Goal: Task Accomplishment & Management: Use online tool/utility

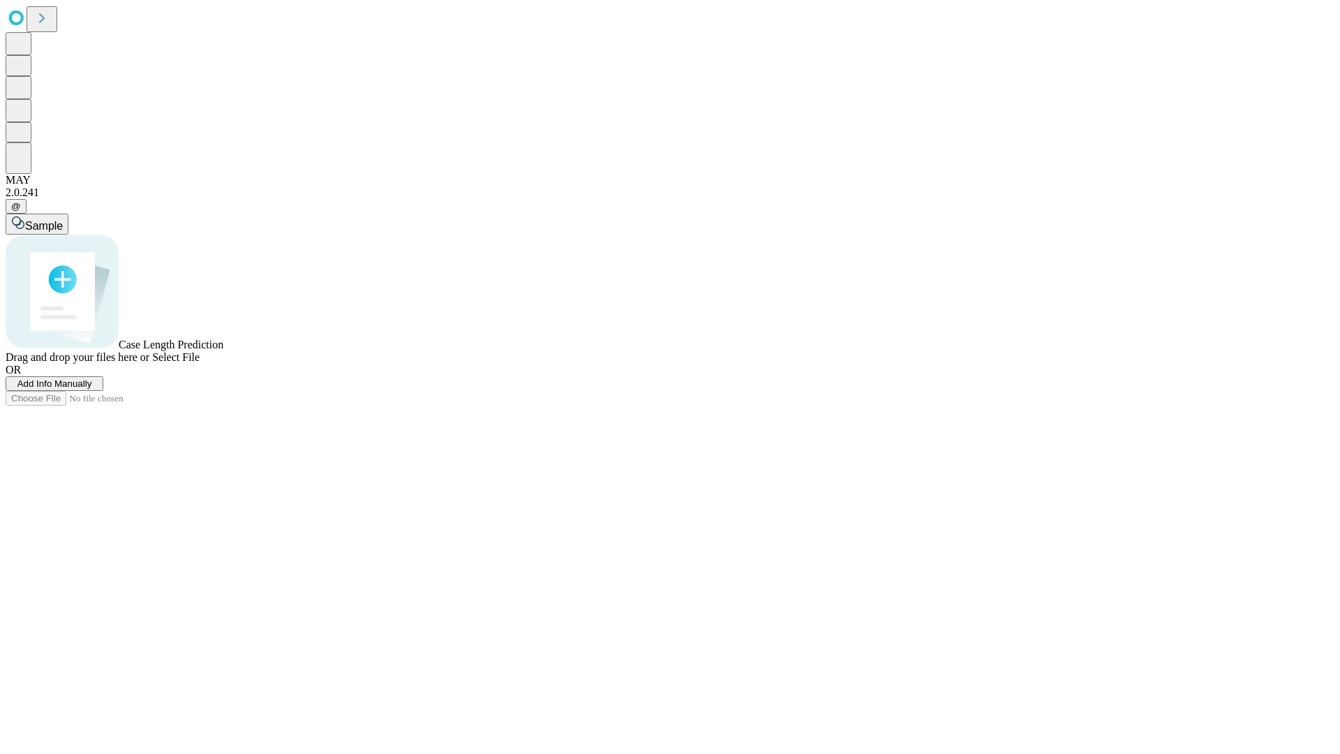
click at [92, 389] on span "Add Info Manually" at bounding box center [54, 383] width 75 height 10
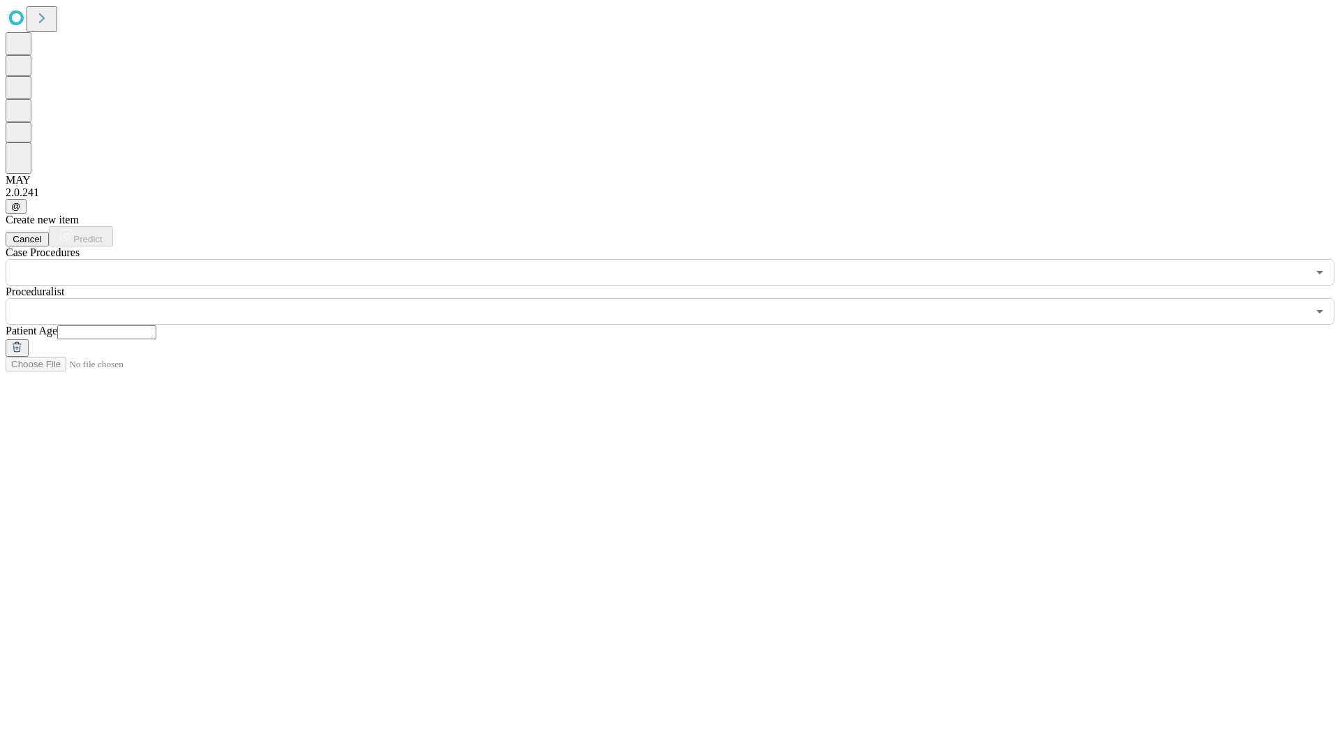
click at [156, 325] on input "text" at bounding box center [106, 332] width 99 height 14
type input "**"
click at [680, 298] on input "text" at bounding box center [656, 311] width 1301 height 27
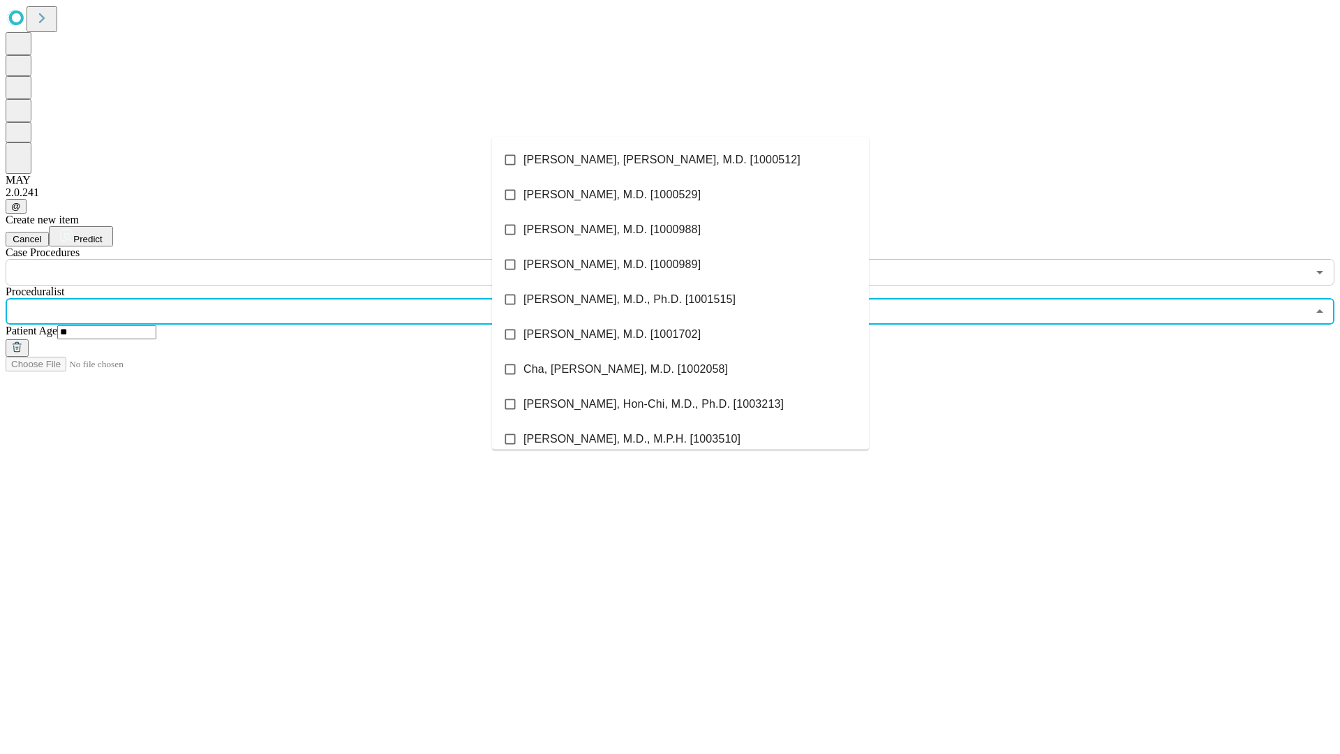
click at [680, 160] on li "[PERSON_NAME], [PERSON_NAME], M.D. [1000512]" at bounding box center [680, 159] width 377 height 35
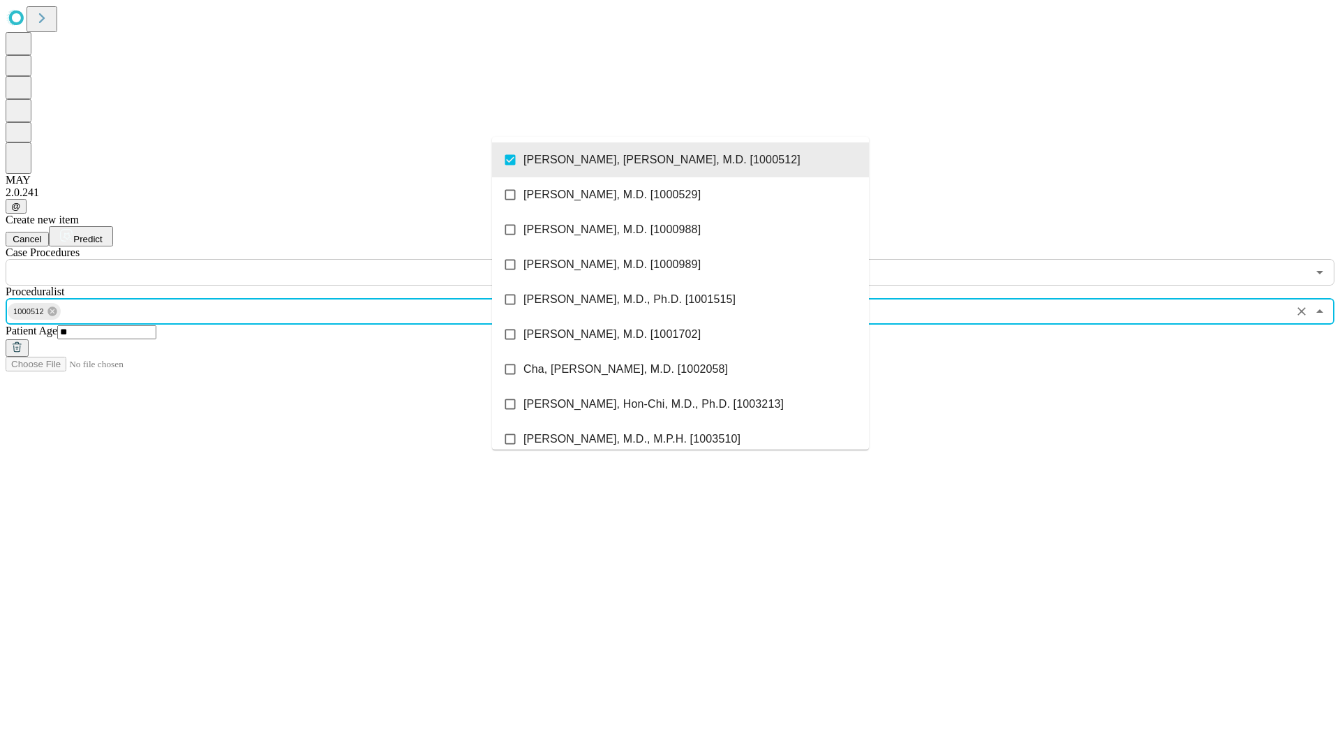
click at [293, 259] on input "text" at bounding box center [656, 272] width 1301 height 27
